Goal: Complete application form: Complete application form

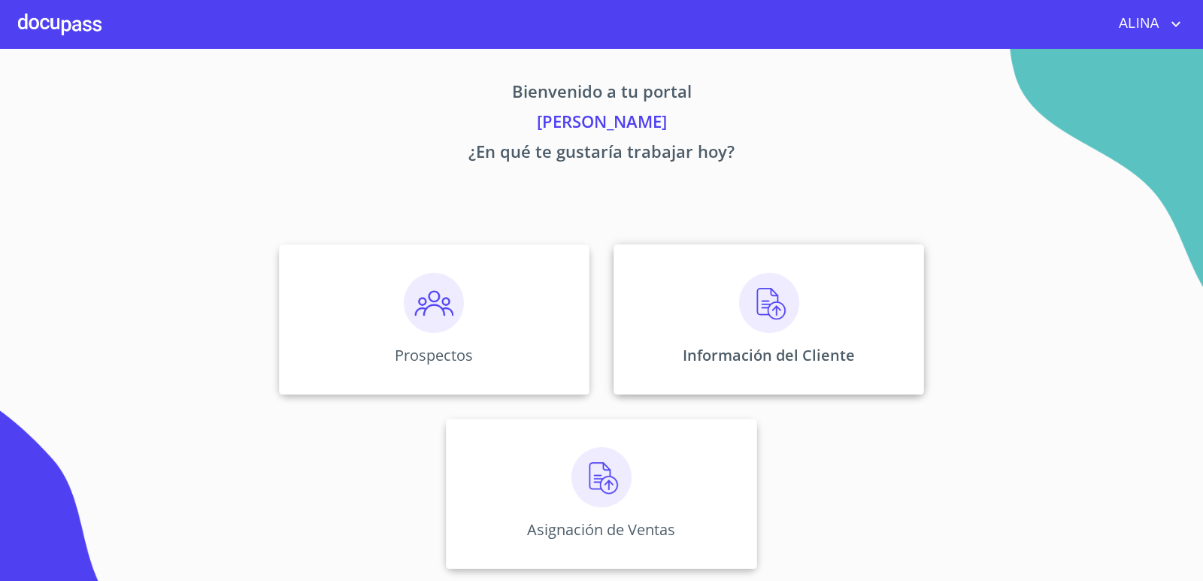
click at [684, 311] on div "Información del Cliente" at bounding box center [769, 319] width 311 height 150
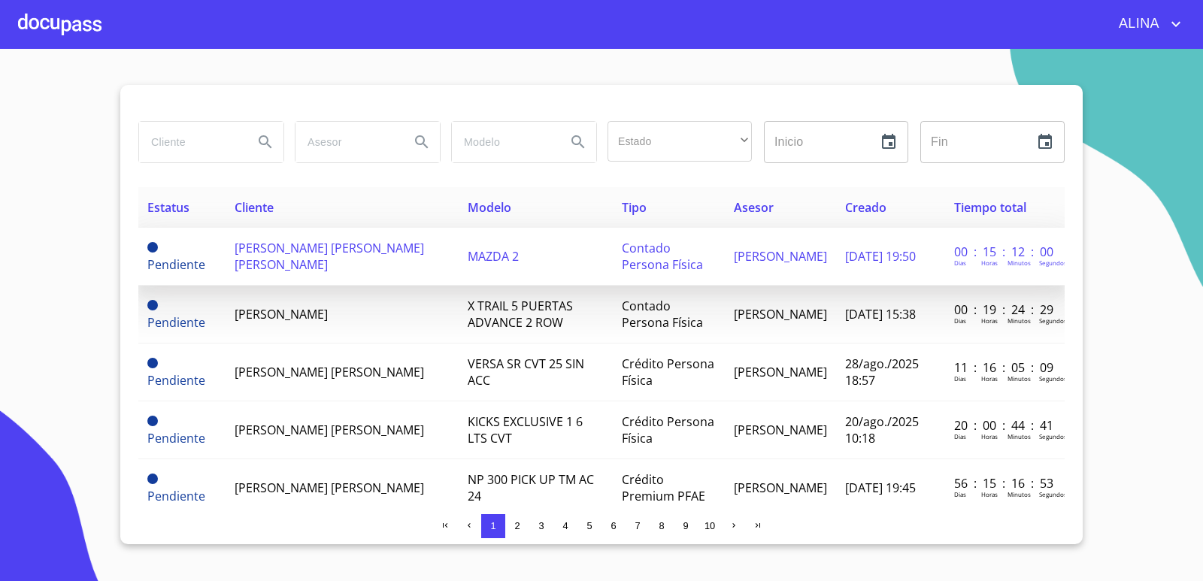
click at [297, 264] on span "[PERSON_NAME] [PERSON_NAME] [PERSON_NAME]" at bounding box center [330, 256] width 190 height 33
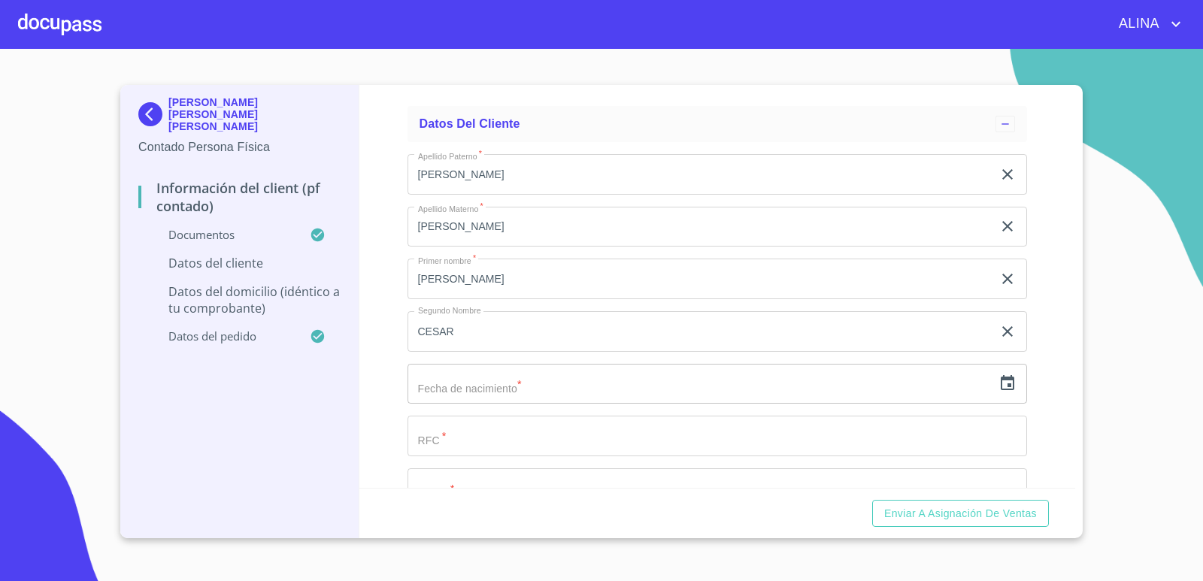
scroll to position [2858, 0]
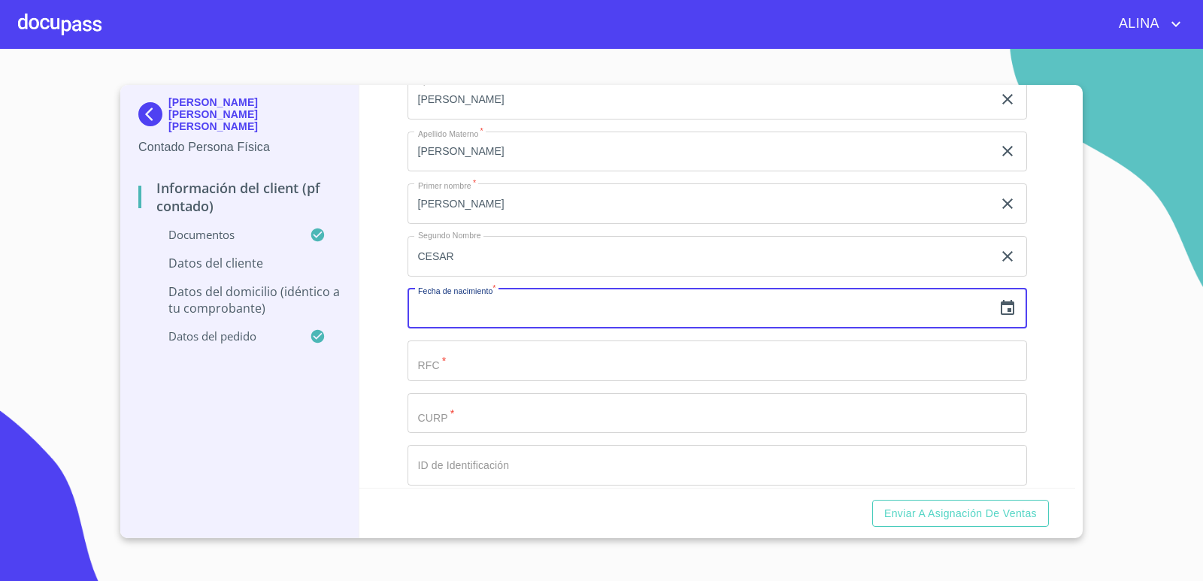
click at [527, 314] on input "text" at bounding box center [701, 309] width 586 height 41
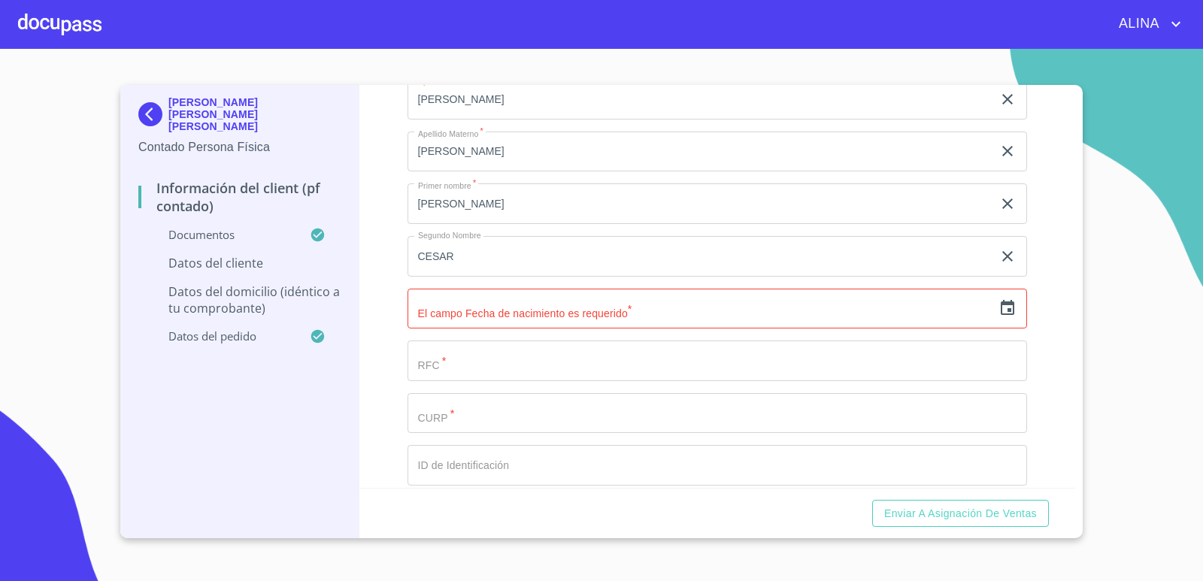
click at [561, 359] on input "Documento de identificación.   *" at bounding box center [718, 361] width 620 height 41
paste input "LORJ000717UC2"
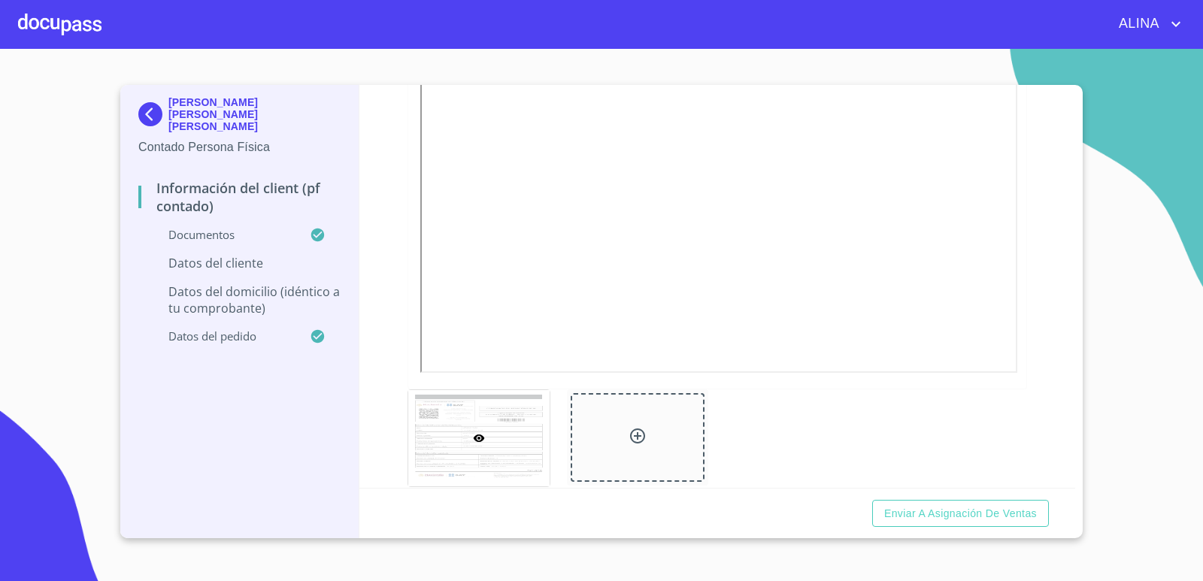
scroll to position [2332, 0]
type input "LORJ000717UC2"
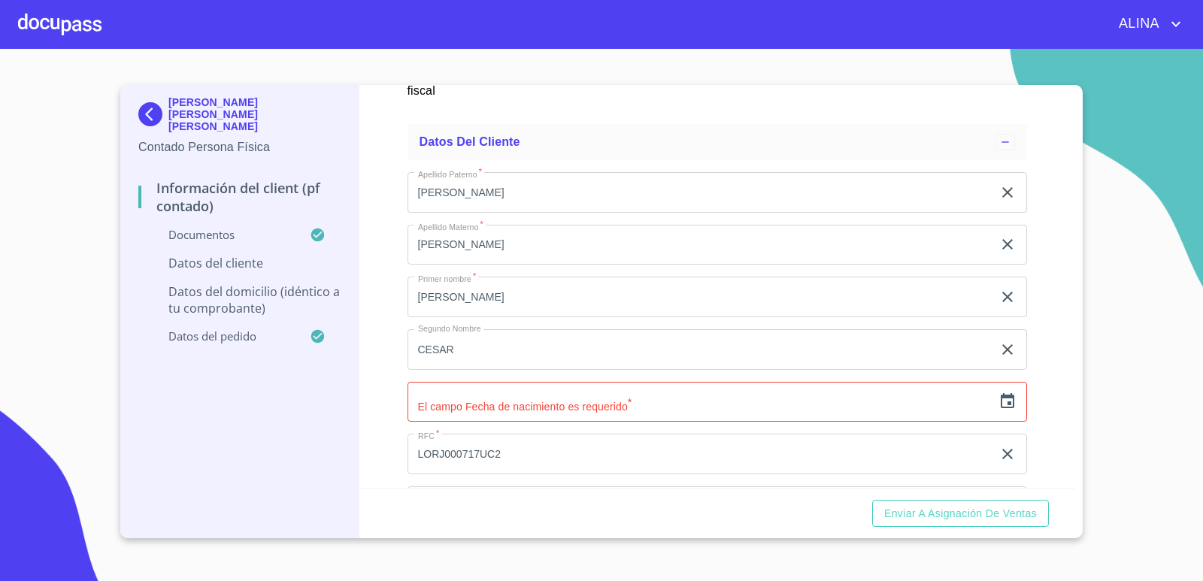
scroll to position [2858, 0]
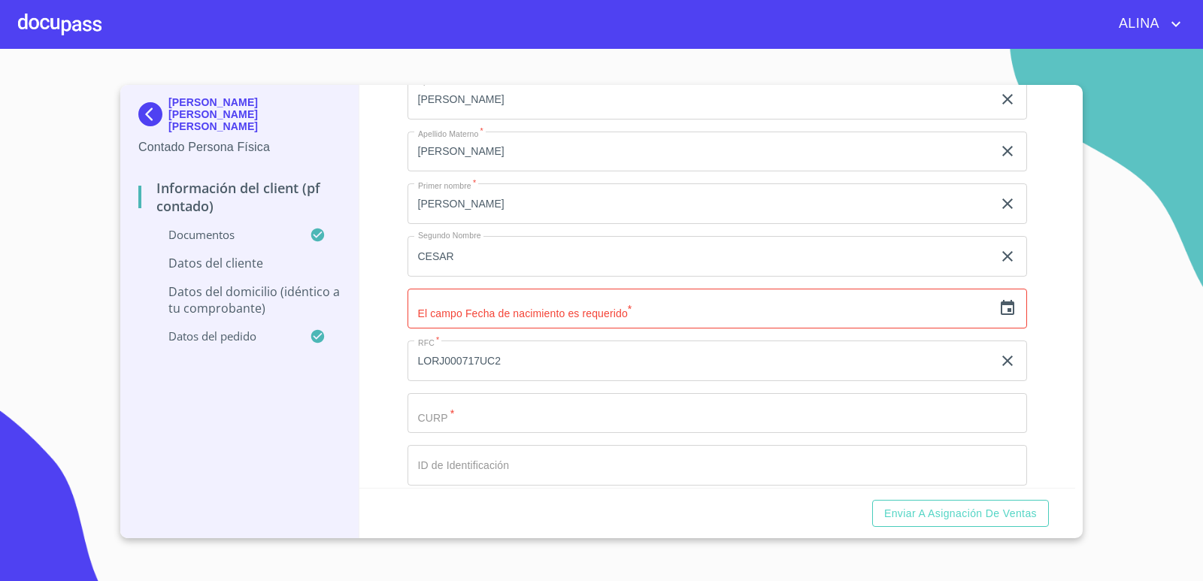
click at [495, 412] on input "Documento de identificación.   *" at bounding box center [718, 413] width 620 height 41
paste input "LORJ000717HJCPSLA4"
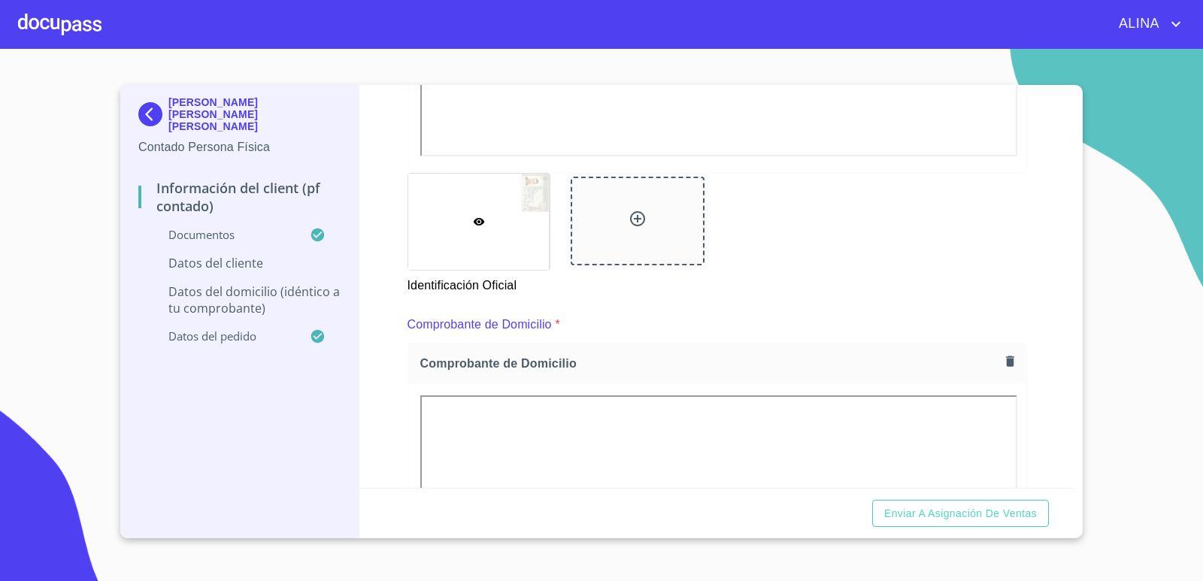
scroll to position [150, 0]
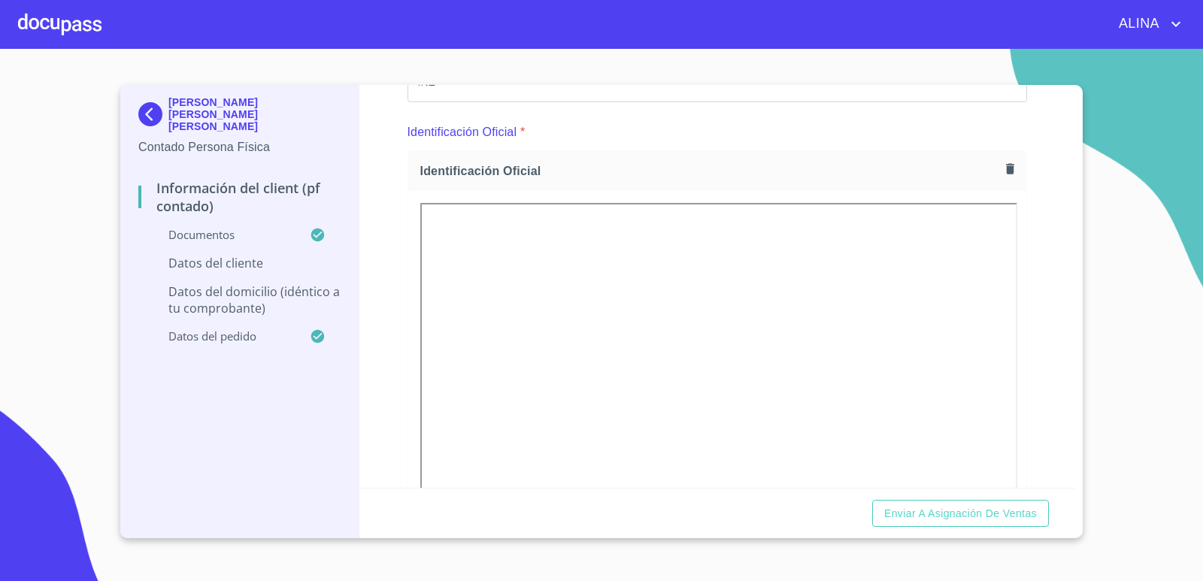
type input "LORJ000717HJCPSLA4"
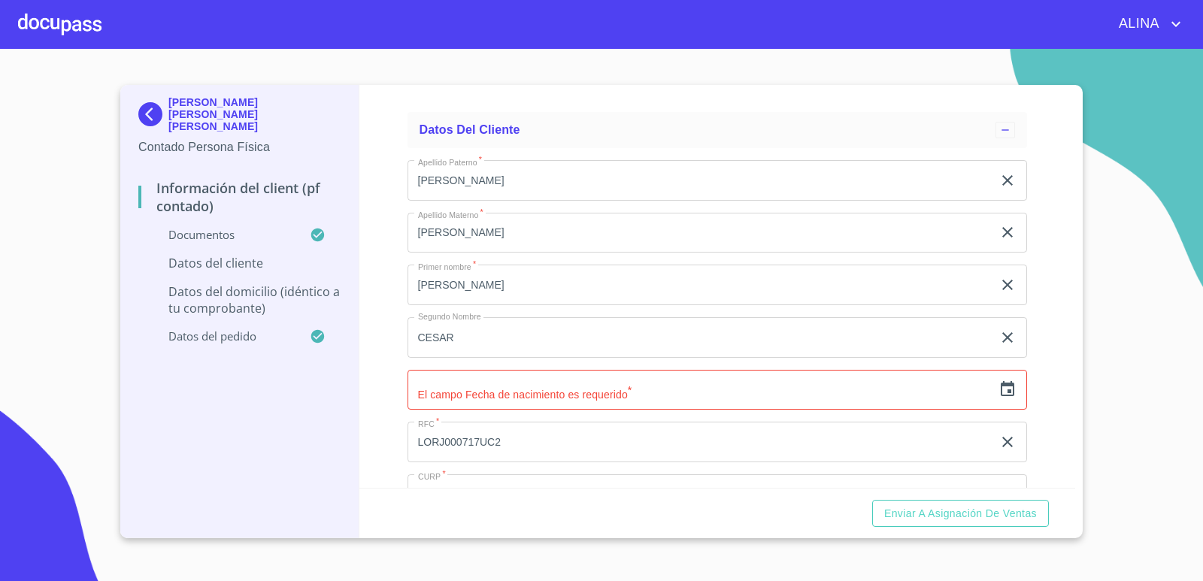
scroll to position [2820, 0]
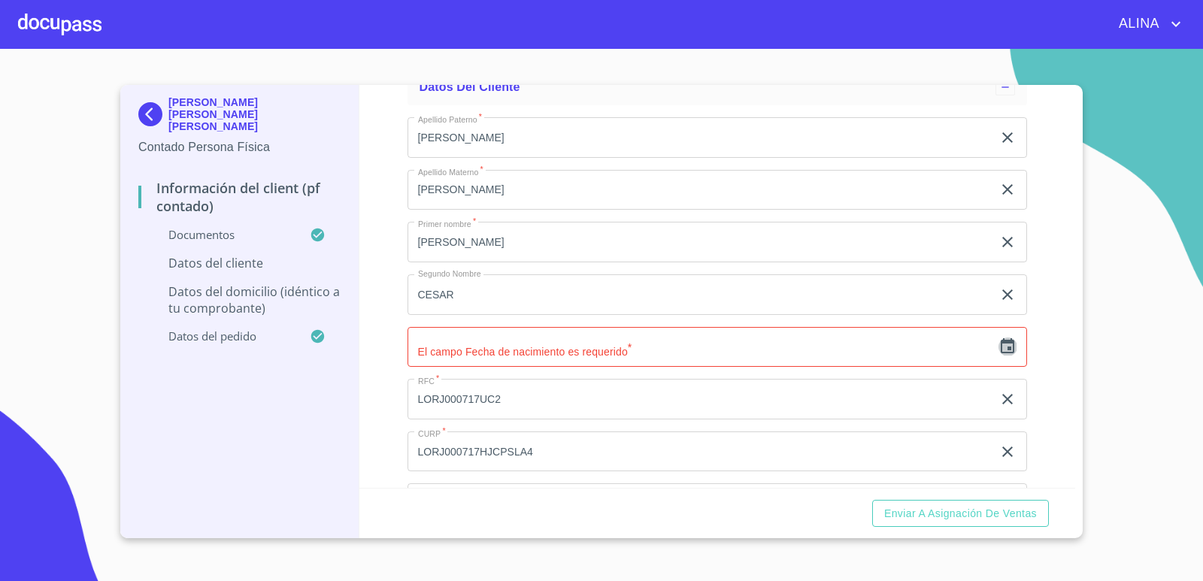
click at [999, 350] on icon "button" at bounding box center [1008, 347] width 18 height 18
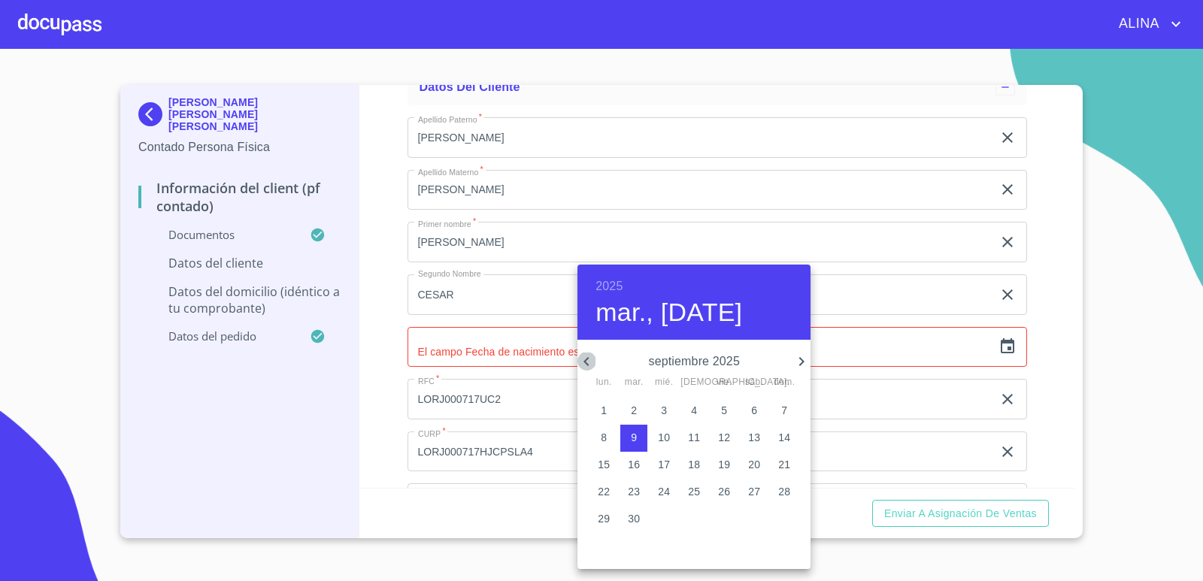
click at [584, 361] on icon "button" at bounding box center [586, 361] width 5 height 9
click at [688, 466] on p "17" at bounding box center [694, 464] width 12 height 15
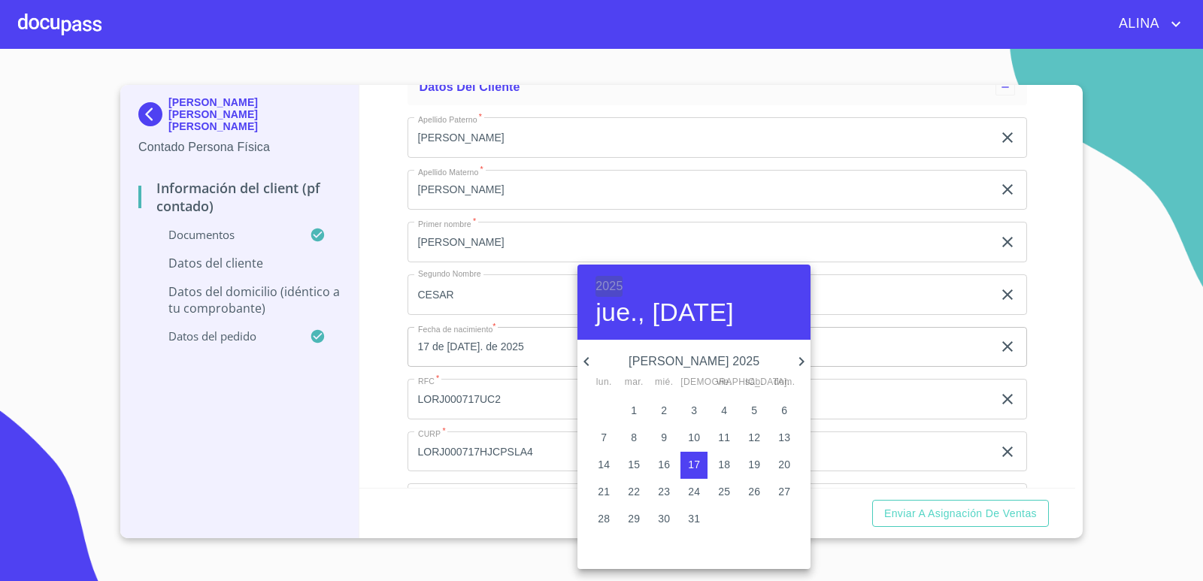
click at [609, 282] on h6 "2025" at bounding box center [609, 286] width 27 height 21
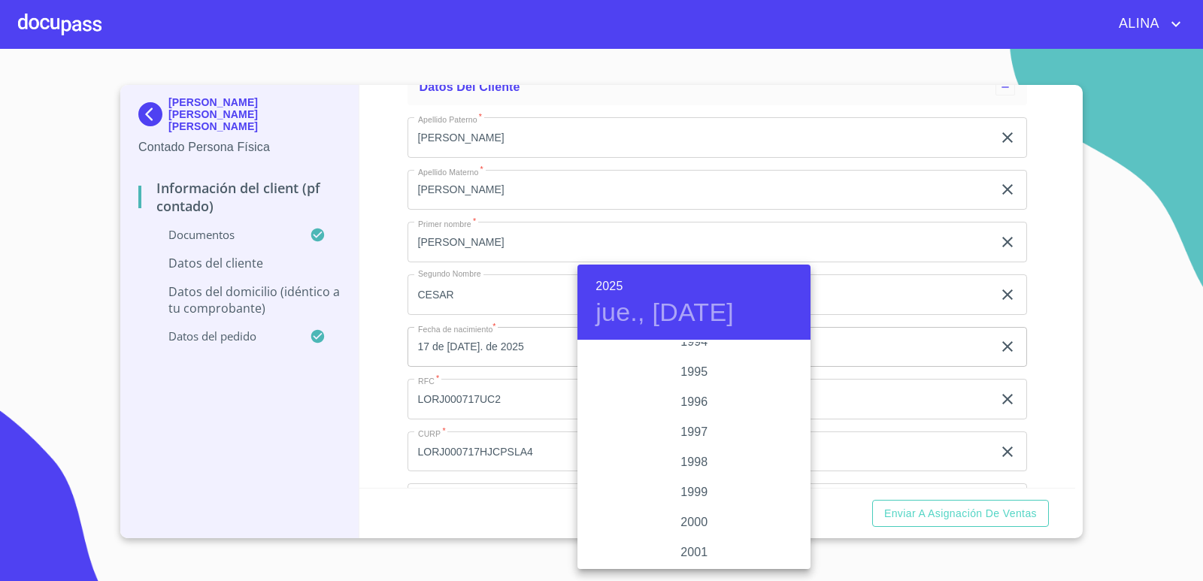
scroll to position [2166, 0]
click at [703, 447] on div "2000" at bounding box center [694, 447] width 233 height 30
type input "17 de [DATE]. de 2000"
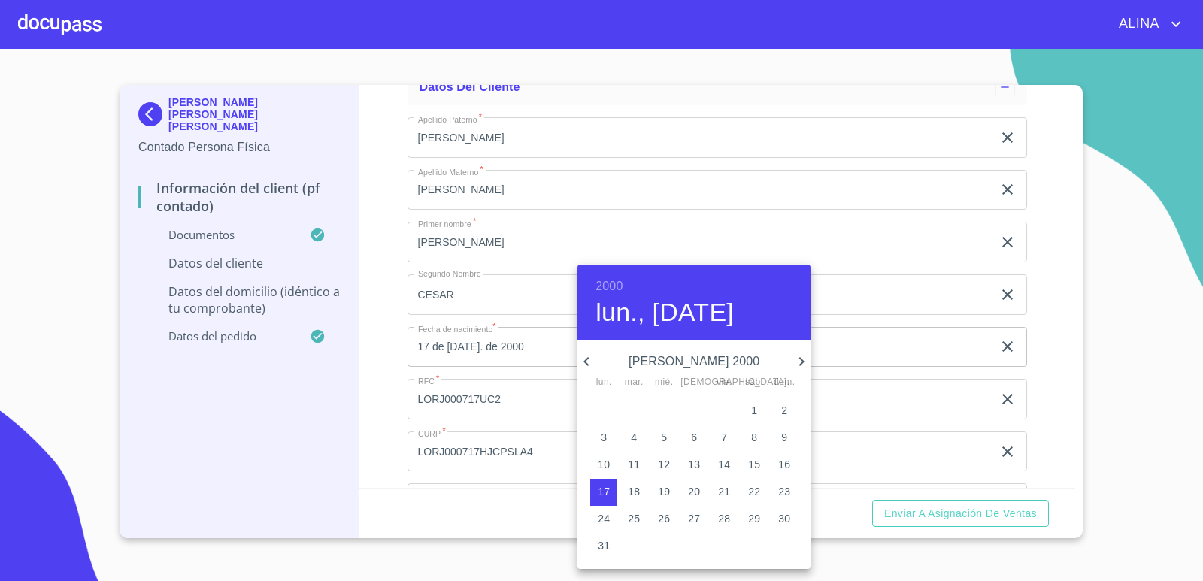
click at [1040, 414] on div at bounding box center [601, 290] width 1203 height 581
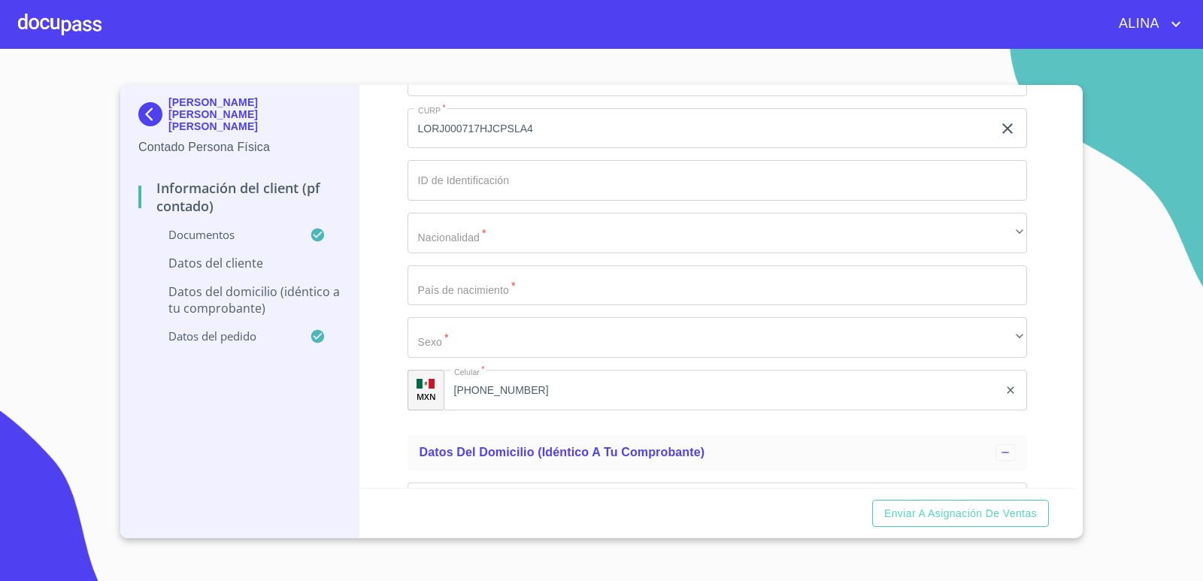
scroll to position [3045, 0]
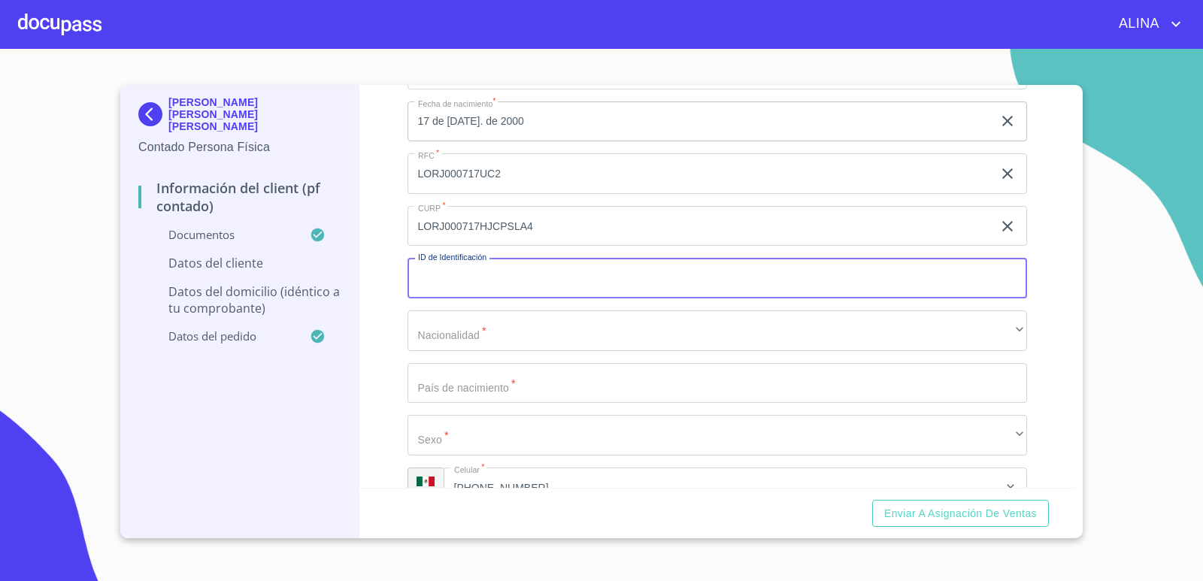
click at [601, 287] on input "Documento de identificación.   *" at bounding box center [718, 278] width 620 height 41
type input "1753550336"
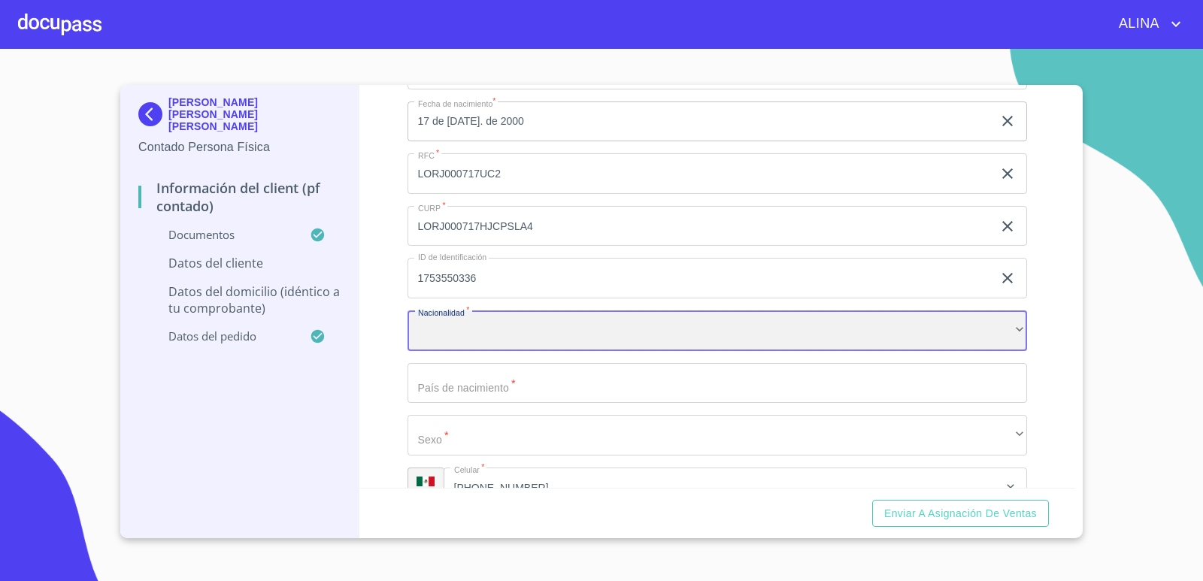
click at [564, 330] on div "​" at bounding box center [718, 331] width 620 height 41
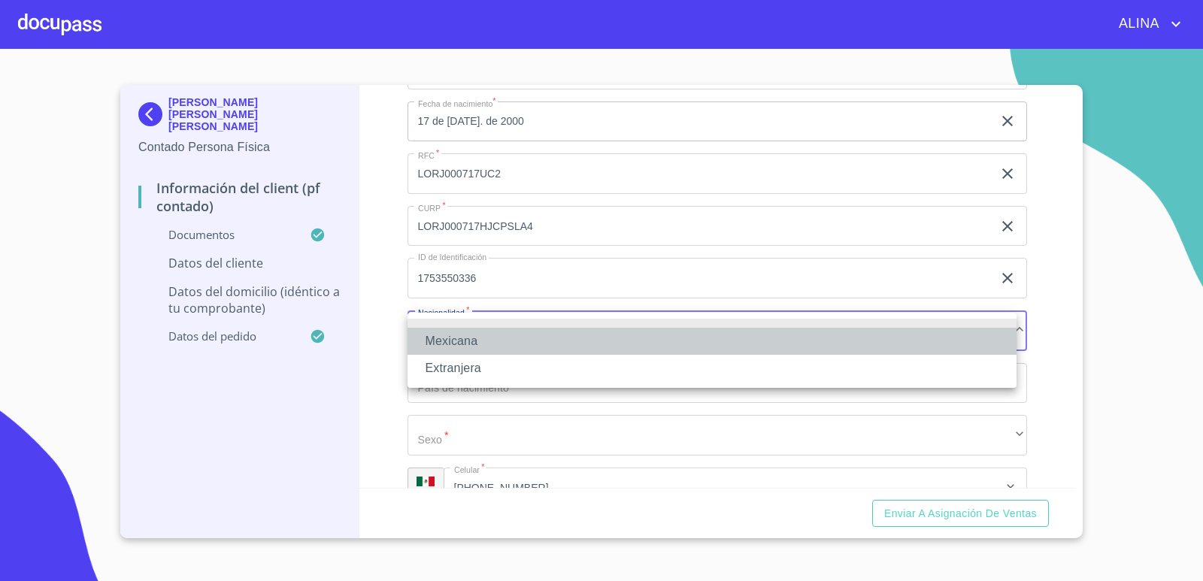
click at [488, 339] on li "Mexicana" at bounding box center [712, 341] width 609 height 27
